Goal: Find specific page/section: Find specific page/section

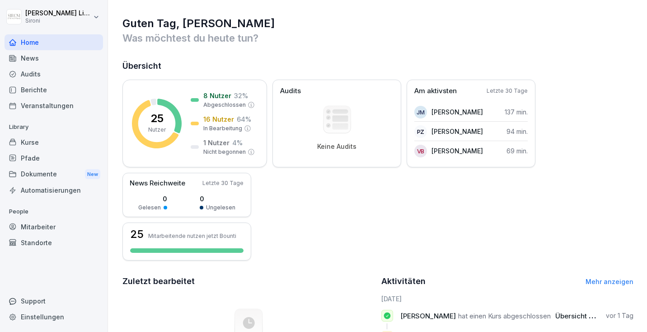
click at [48, 82] on div "Berichte" at bounding box center [54, 90] width 99 height 16
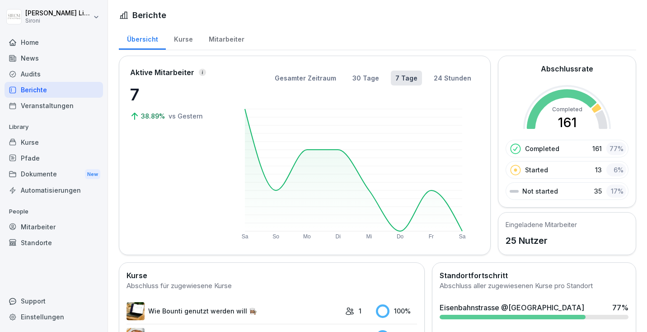
click at [217, 42] on div "Mitarbeiter" at bounding box center [227, 38] width 52 height 23
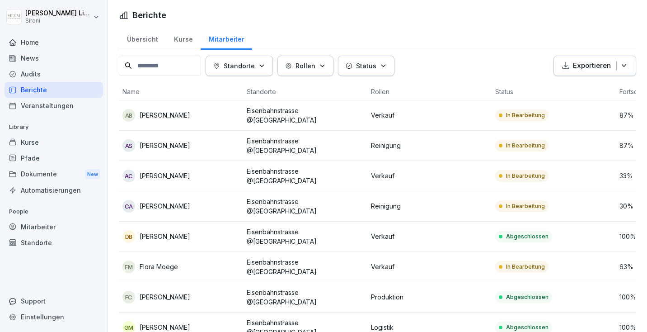
click at [273, 61] on button "Standorte" at bounding box center [239, 66] width 67 height 20
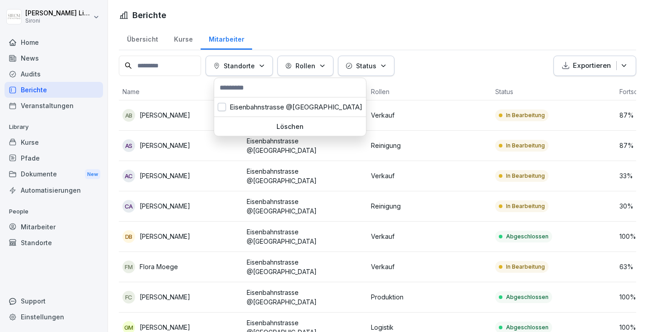
click at [262, 70] on div "Standorte" at bounding box center [239, 65] width 52 height 9
click at [250, 109] on div "Eisenbahnstrasse @[GEOGRAPHIC_DATA]" at bounding box center [290, 107] width 152 height 19
click at [448, 69] on button "Rollen" at bounding box center [438, 66] width 56 height 20
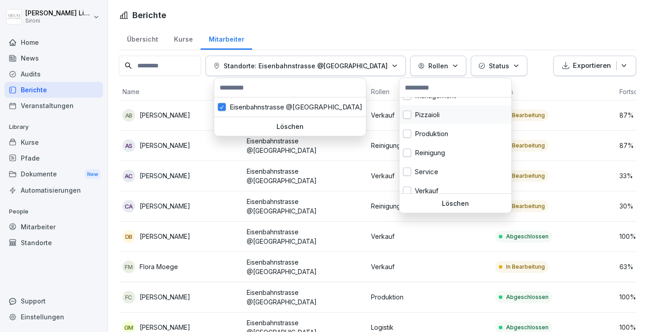
scroll to position [37, 0]
click at [422, 181] on div "Verkauf" at bounding box center [456, 183] width 112 height 19
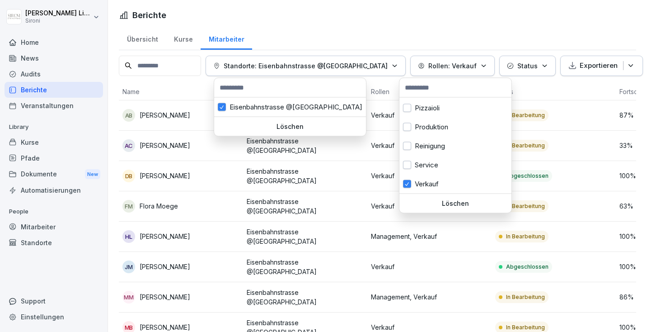
click at [429, 18] on html "[PERSON_NAME] Home News Audits Berichte Veranstaltungen Library Kurse Pfade Dok…" at bounding box center [323, 166] width 647 height 332
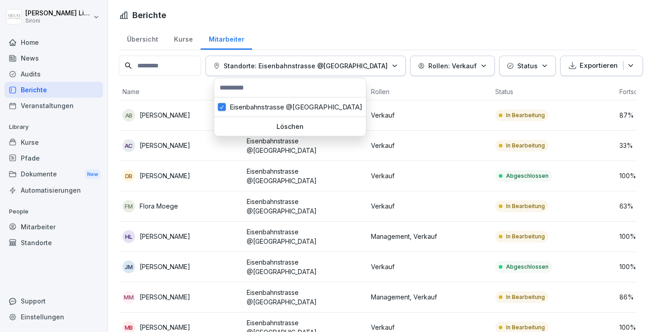
click at [386, 33] on html "[PERSON_NAME] Home News Audits Berichte Veranstaltungen Library Kurse Pfade Dok…" at bounding box center [323, 166] width 647 height 332
